Goal: Task Accomplishment & Management: Manage account settings

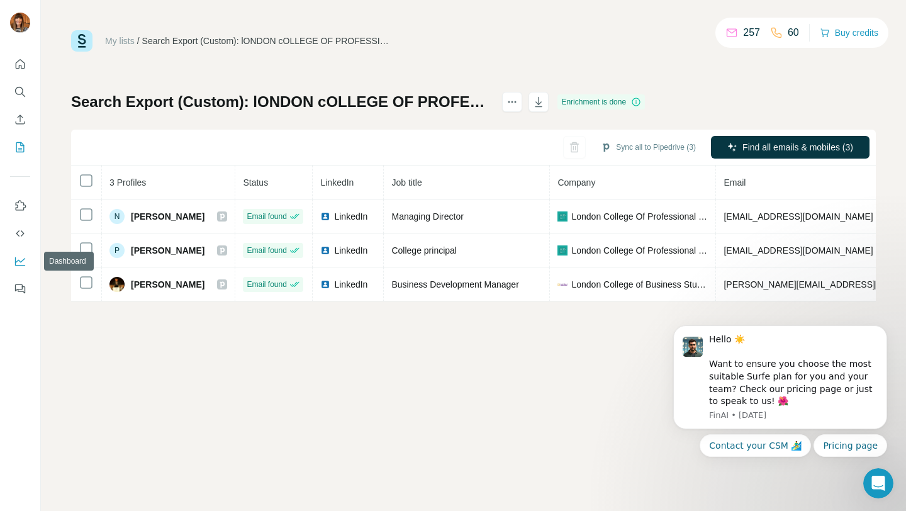
click at [21, 261] on icon "Dashboard" at bounding box center [20, 260] width 10 height 5
click at [20, 154] on button "My lists" at bounding box center [20, 147] width 20 height 23
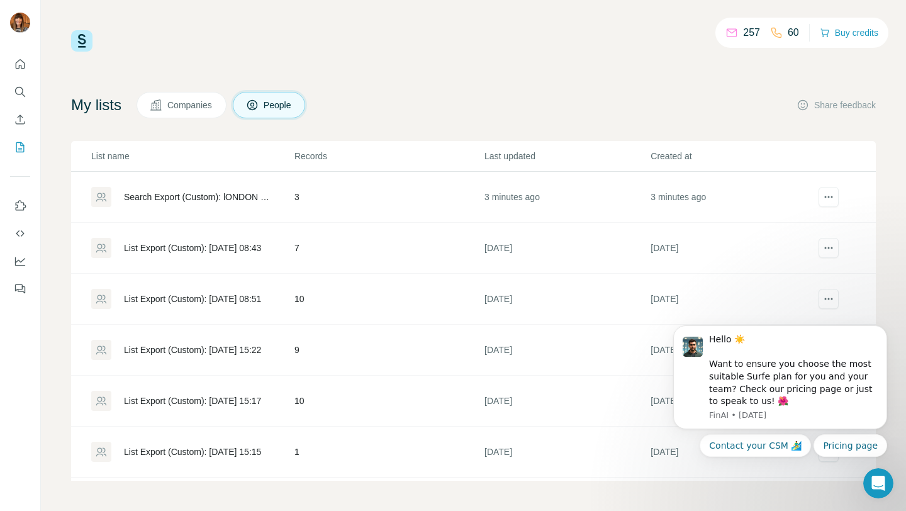
click at [581, 92] on div "My lists Companies People Share feedback" at bounding box center [473, 105] width 805 height 26
click at [827, 197] on icon "actions" at bounding box center [828, 197] width 13 height 13
click at [815, 269] on span "Download list as CSV" at bounding box center [774, 273] width 85 height 13
click at [821, 301] on body "Hello ☀️ Want to ensure you choose the most suitable Surfe plan for you and you…" at bounding box center [780, 380] width 242 height 183
click at [820, 301] on body "Hello ☀️ Want to ensure you choose the most suitable Surfe plan for you and you…" at bounding box center [780, 380] width 242 height 183
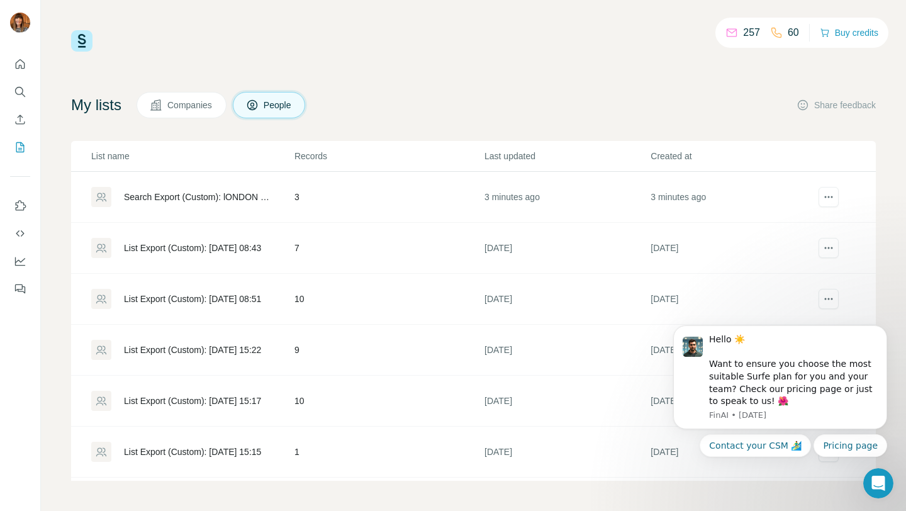
click at [821, 299] on body "Hello ☀️ Want to ensure you choose the most suitable Surfe plan for you and you…" at bounding box center [780, 380] width 242 height 183
click at [883, 327] on icon "Dismiss notification" at bounding box center [883, 329] width 7 height 7
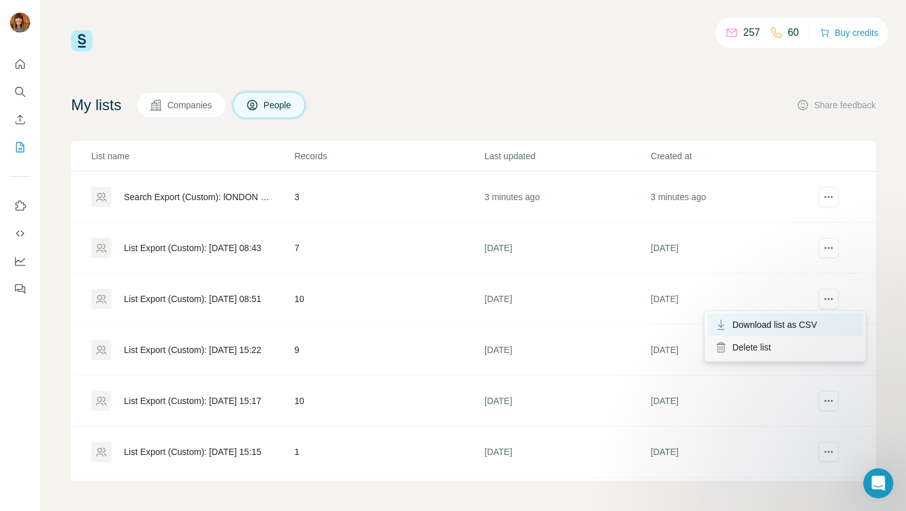
click at [813, 327] on span "Download list as CSV" at bounding box center [774, 324] width 85 height 13
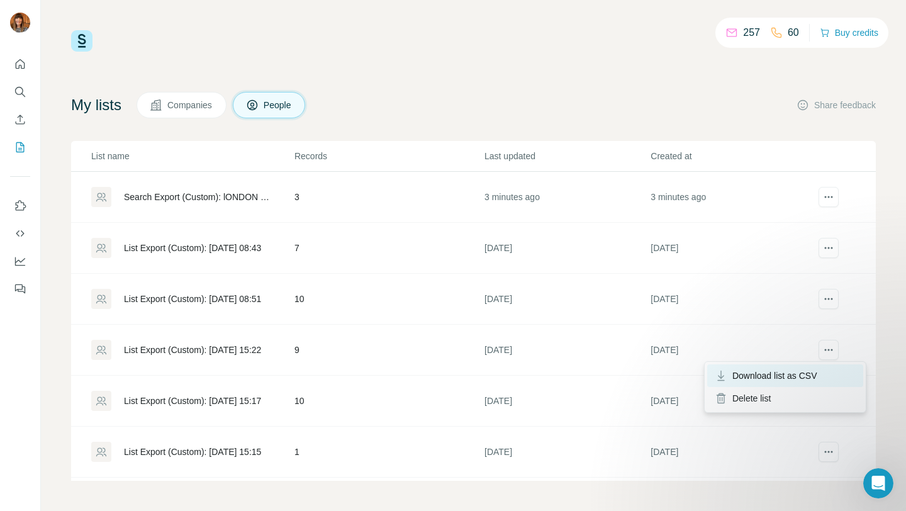
click at [812, 376] on span "Download list as CSV" at bounding box center [774, 375] width 85 height 13
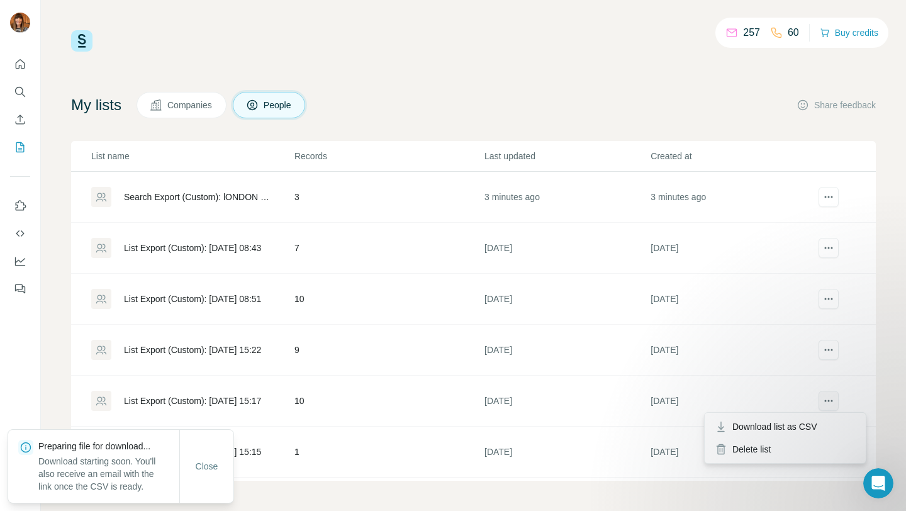
click at [829, 401] on icon "actions" at bounding box center [828, 400] width 13 height 13
click at [811, 423] on span "Download list as CSV" at bounding box center [774, 426] width 85 height 13
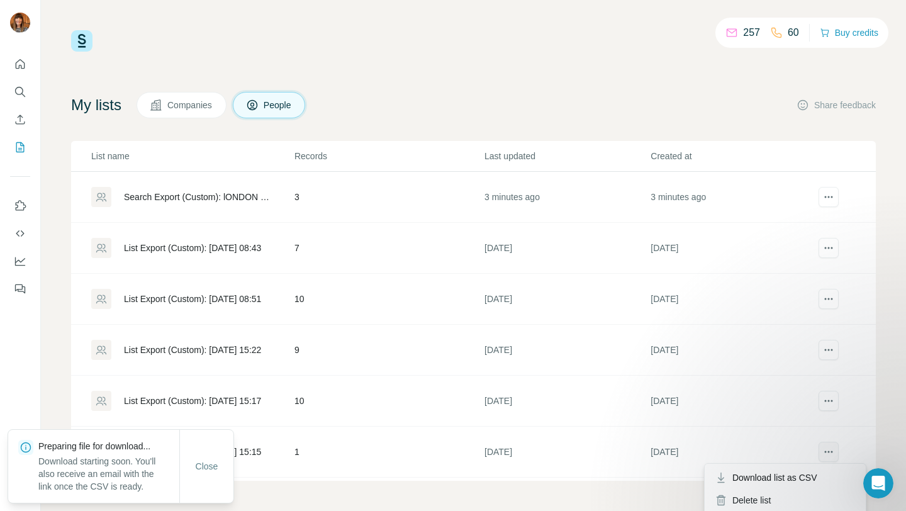
click at [825, 447] on icon "actions" at bounding box center [828, 451] width 13 height 13
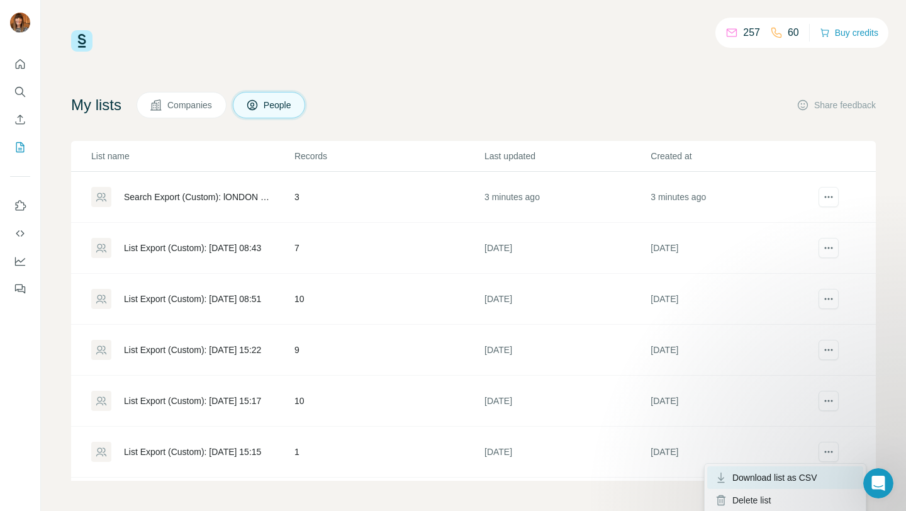
click at [813, 477] on span "Download list as CSV" at bounding box center [774, 477] width 85 height 13
click at [521, 100] on div "My lists Companies People Share feedback" at bounding box center [473, 105] width 805 height 26
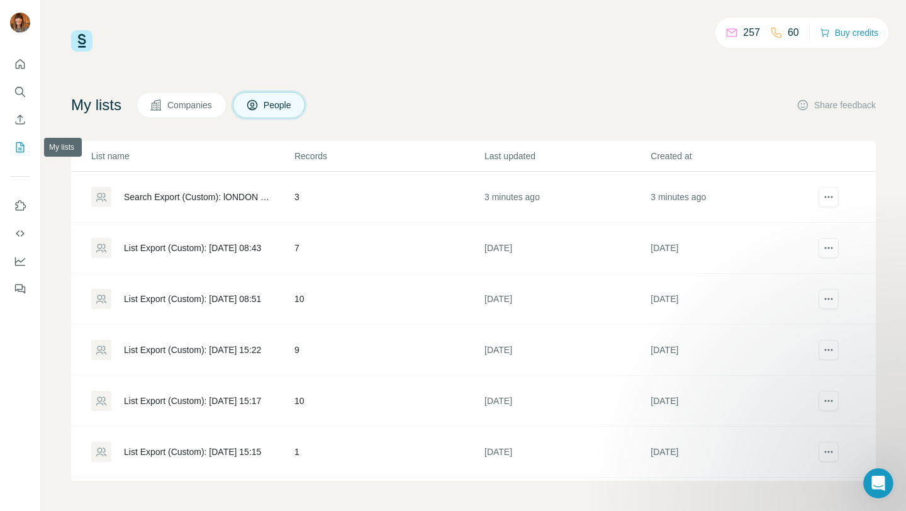
click at [24, 152] on icon "My lists" at bounding box center [20, 147] width 8 height 10
click at [80, 43] on img at bounding box center [81, 40] width 21 height 21
click at [21, 99] on button "Search" at bounding box center [20, 92] width 20 height 23
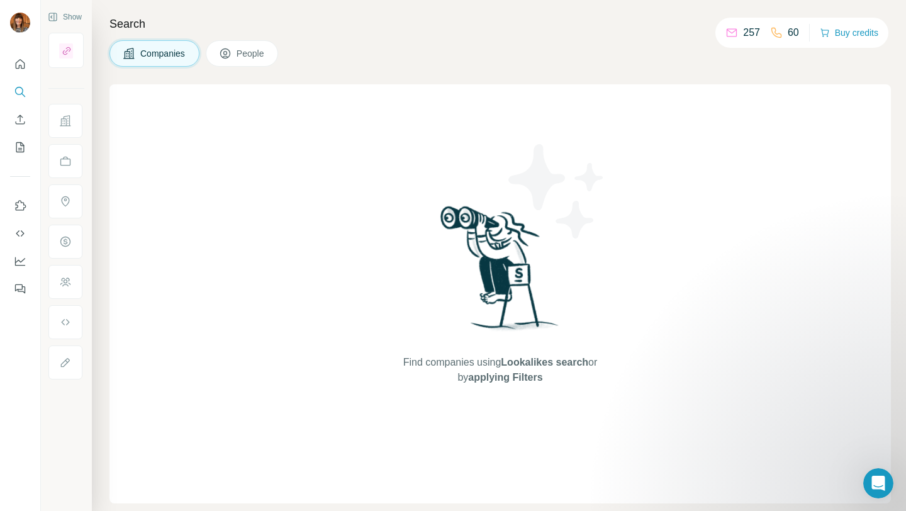
click at [233, 60] on button "People" at bounding box center [242, 53] width 73 height 26
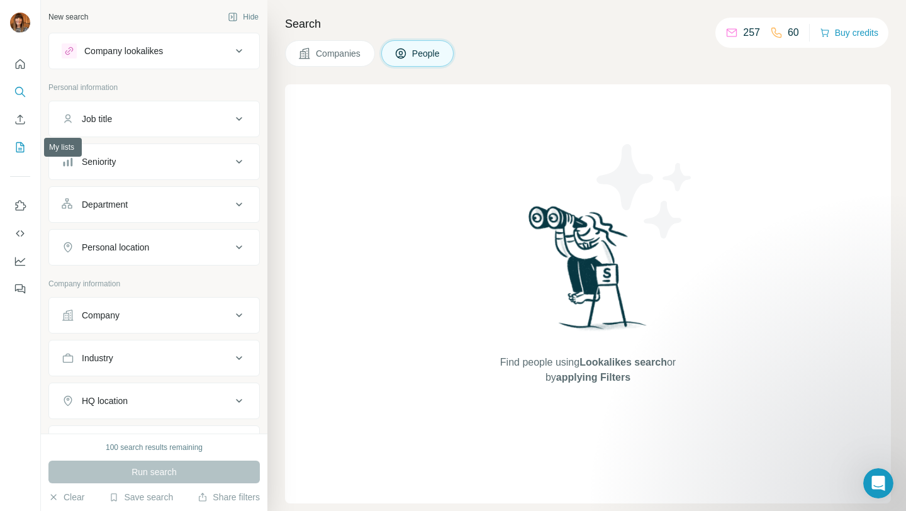
click at [19, 152] on icon "My lists" at bounding box center [20, 147] width 13 height 13
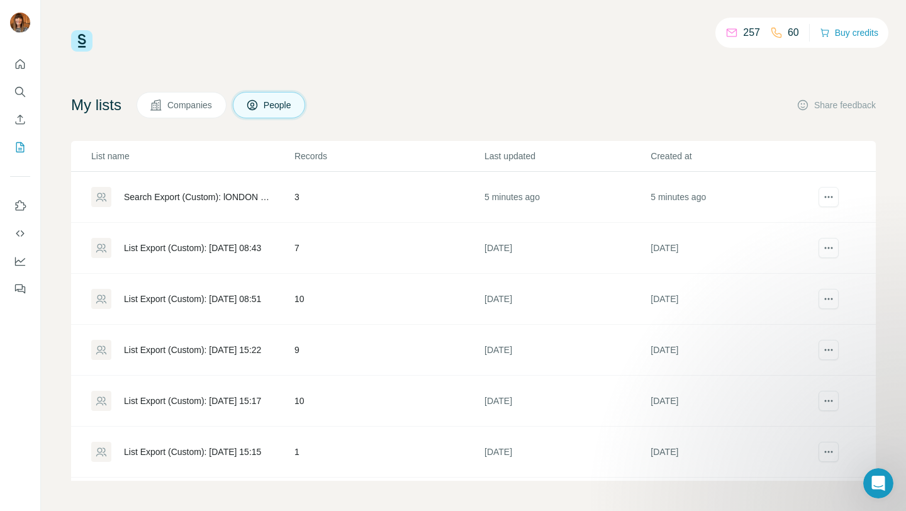
click at [367, 94] on div "My lists Companies People Share feedback" at bounding box center [473, 105] width 805 height 26
click at [20, 71] on button "Quick start" at bounding box center [20, 64] width 20 height 23
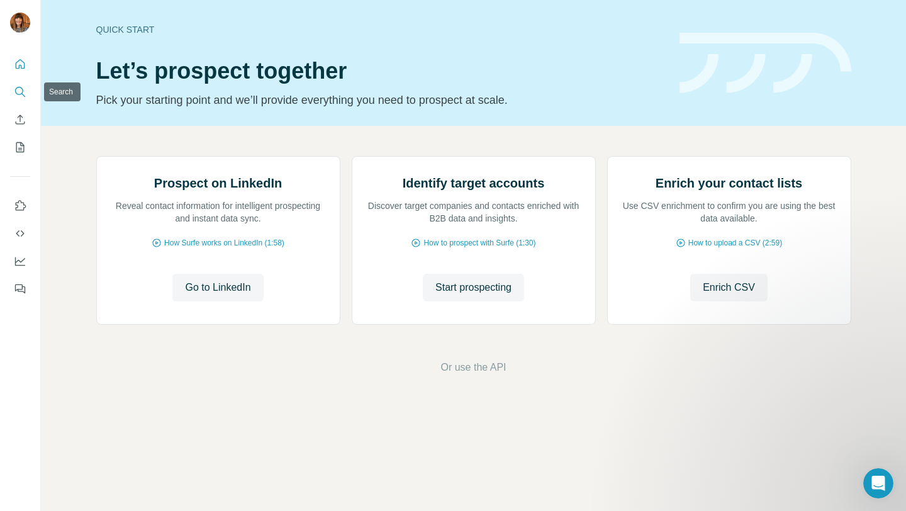
click at [20, 94] on icon "Search" at bounding box center [20, 92] width 13 height 13
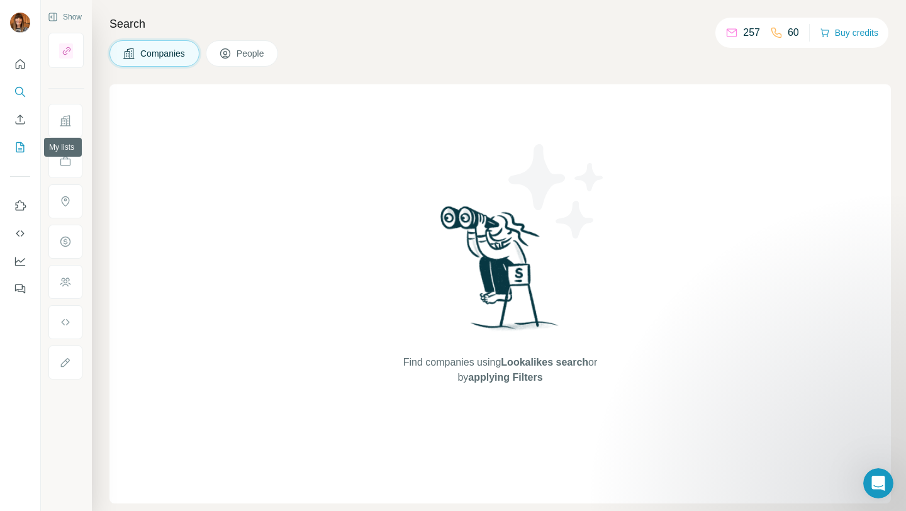
click at [23, 148] on icon "My lists" at bounding box center [20, 147] width 13 height 13
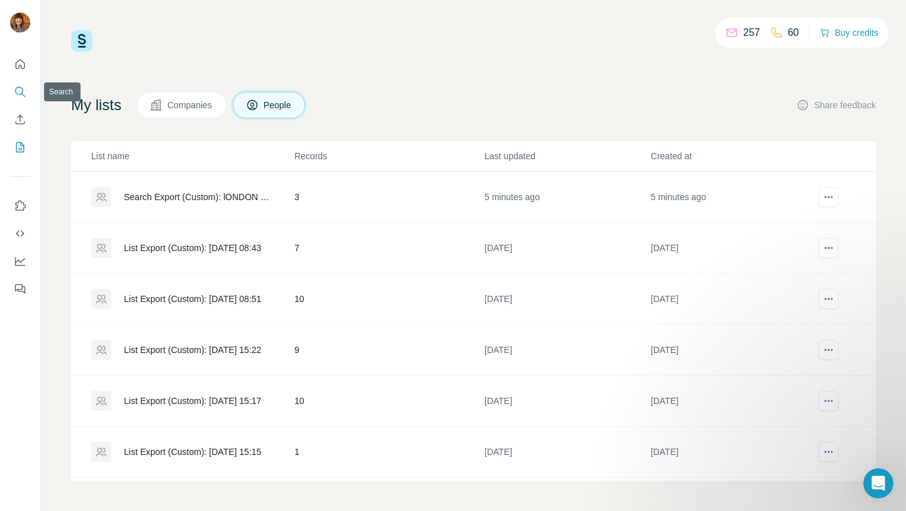
click at [19, 91] on icon "Search" at bounding box center [20, 92] width 13 height 13
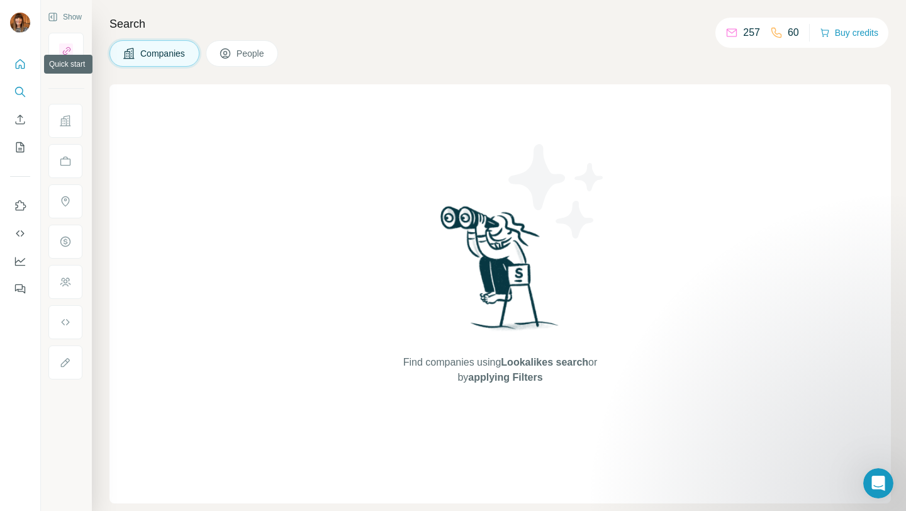
click at [23, 68] on icon "Quick start" at bounding box center [20, 63] width 9 height 9
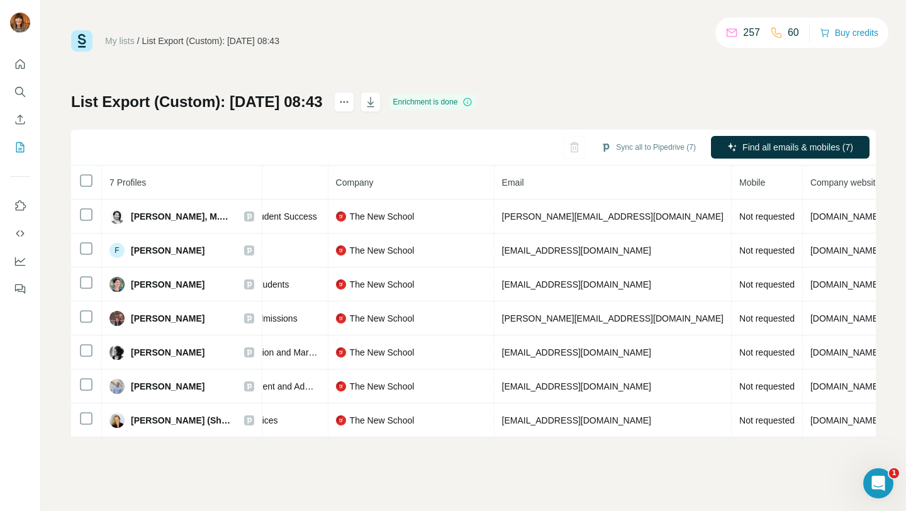
scroll to position [0, 257]
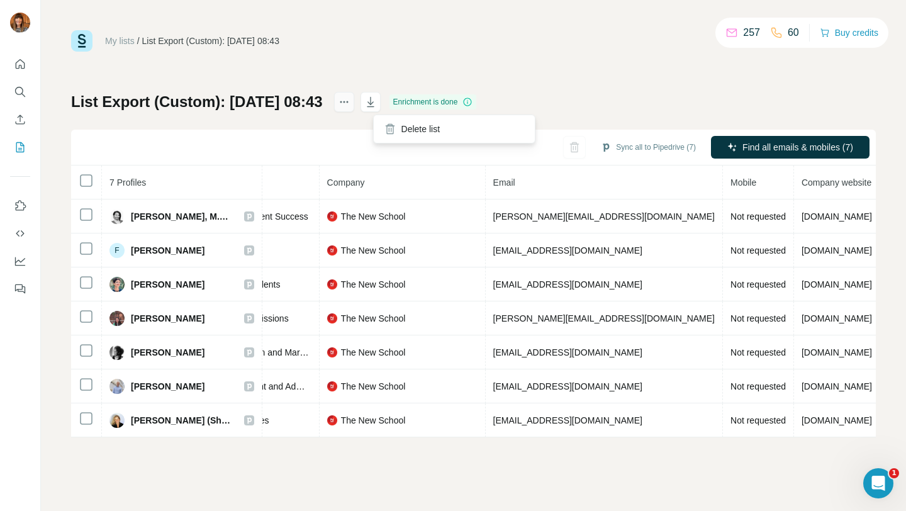
click at [350, 106] on icon "actions" at bounding box center [344, 102] width 13 height 13
drag, startPoint x: 411, startPoint y: 107, endPoint x: 645, endPoint y: 116, distance: 234.2
click at [645, 116] on div "List Export (Custom): 22/08/2025 08:43 Enrichment is done Sync all to Pipedrive…" at bounding box center [473, 264] width 805 height 345
click at [27, 69] on button "Quick start" at bounding box center [20, 64] width 20 height 23
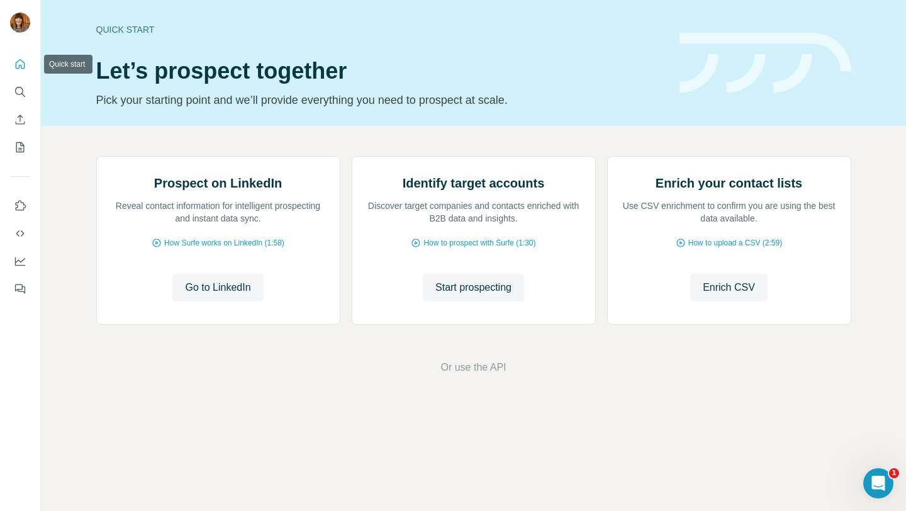
click at [18, 69] on icon "Quick start" at bounding box center [20, 64] width 13 height 13
click at [20, 119] on icon "Enrich CSV" at bounding box center [20, 118] width 9 height 9
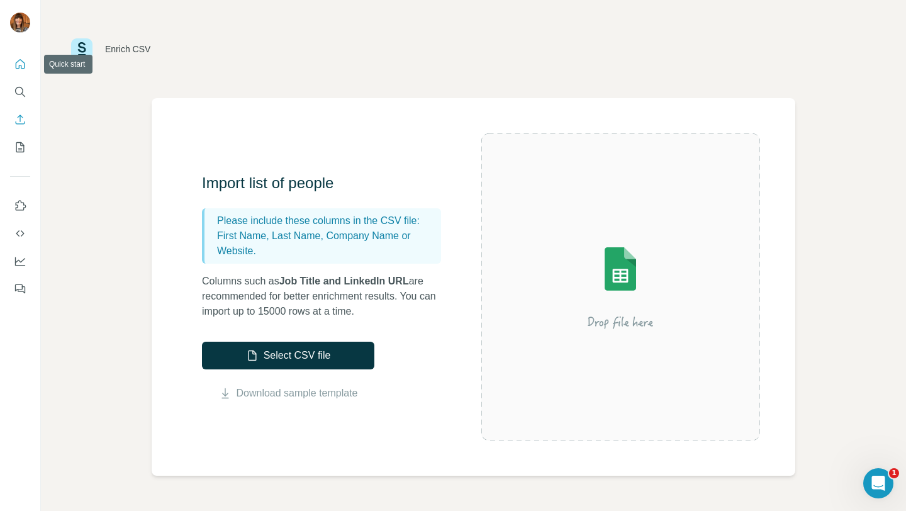
click at [21, 69] on icon "Quick start" at bounding box center [20, 63] width 9 height 9
